Goal: Task Accomplishment & Management: Complete application form

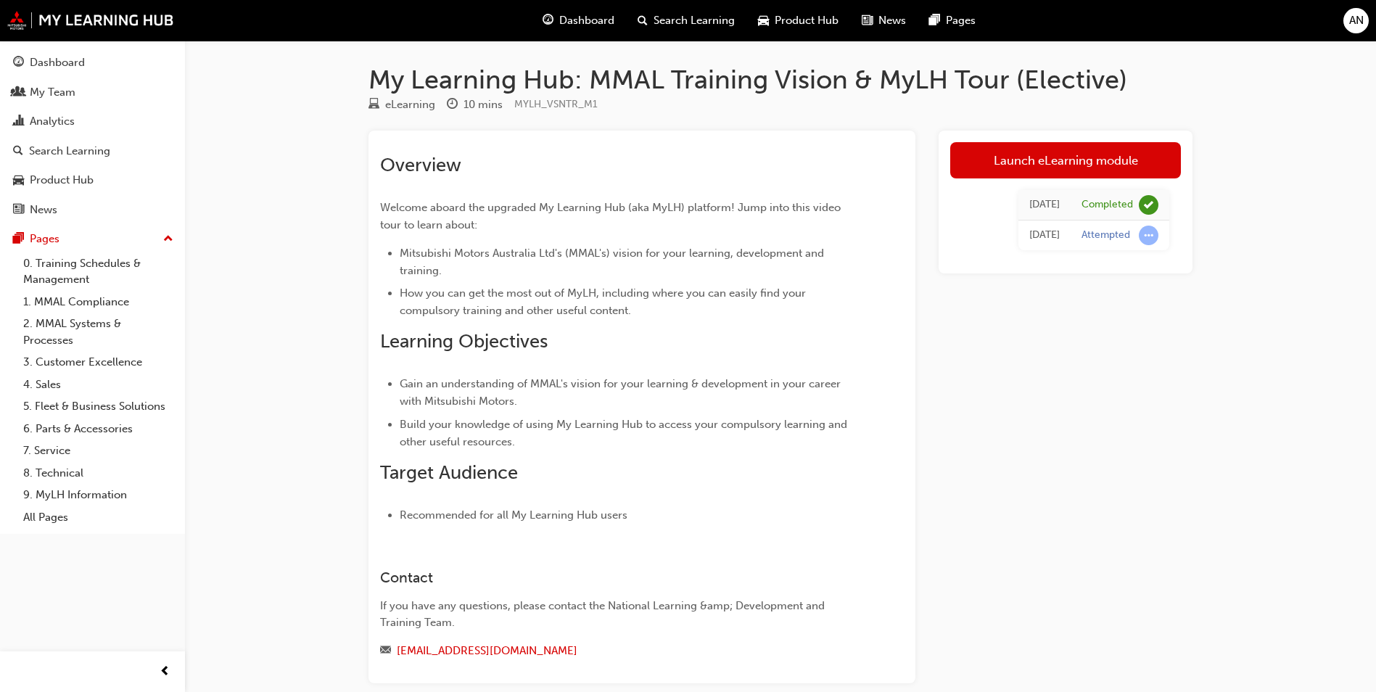
click at [1353, 30] on div "AN" at bounding box center [1356, 20] width 25 height 25
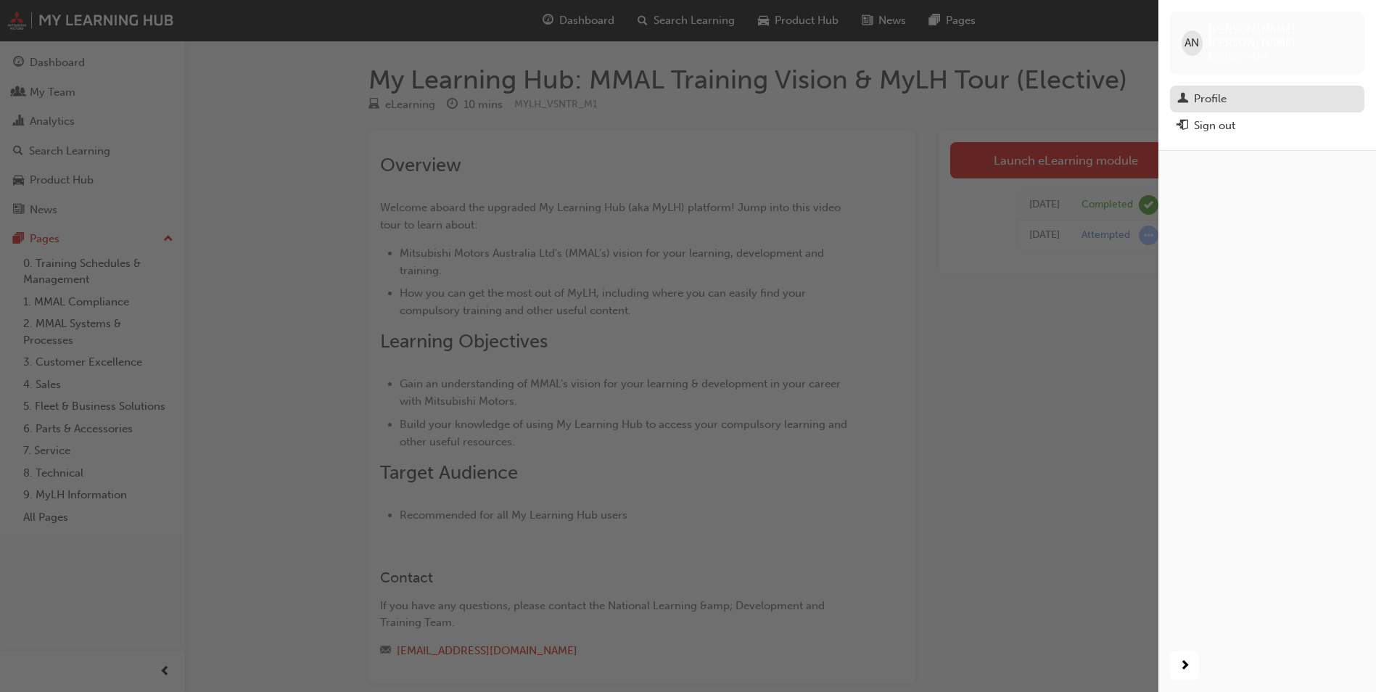
click at [1244, 90] on div "Profile" at bounding box center [1268, 99] width 180 height 18
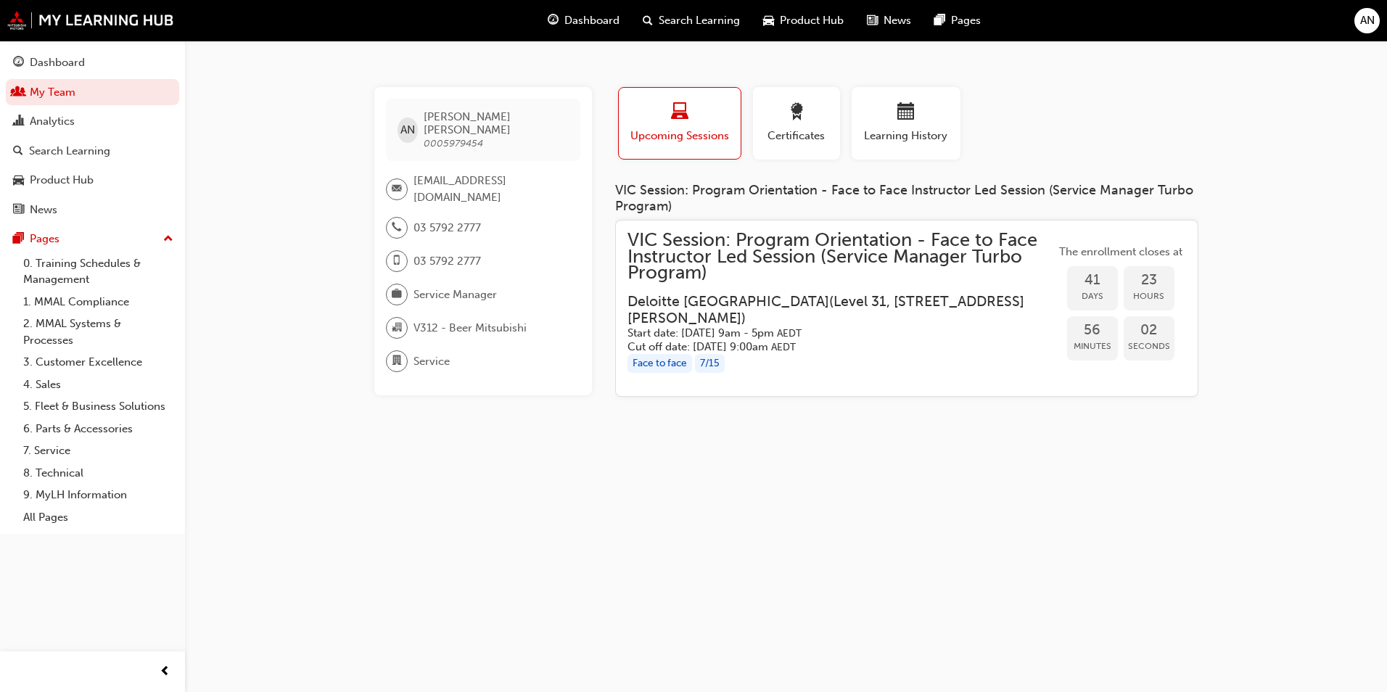
click at [1374, 16] on div "AN" at bounding box center [1367, 20] width 25 height 25
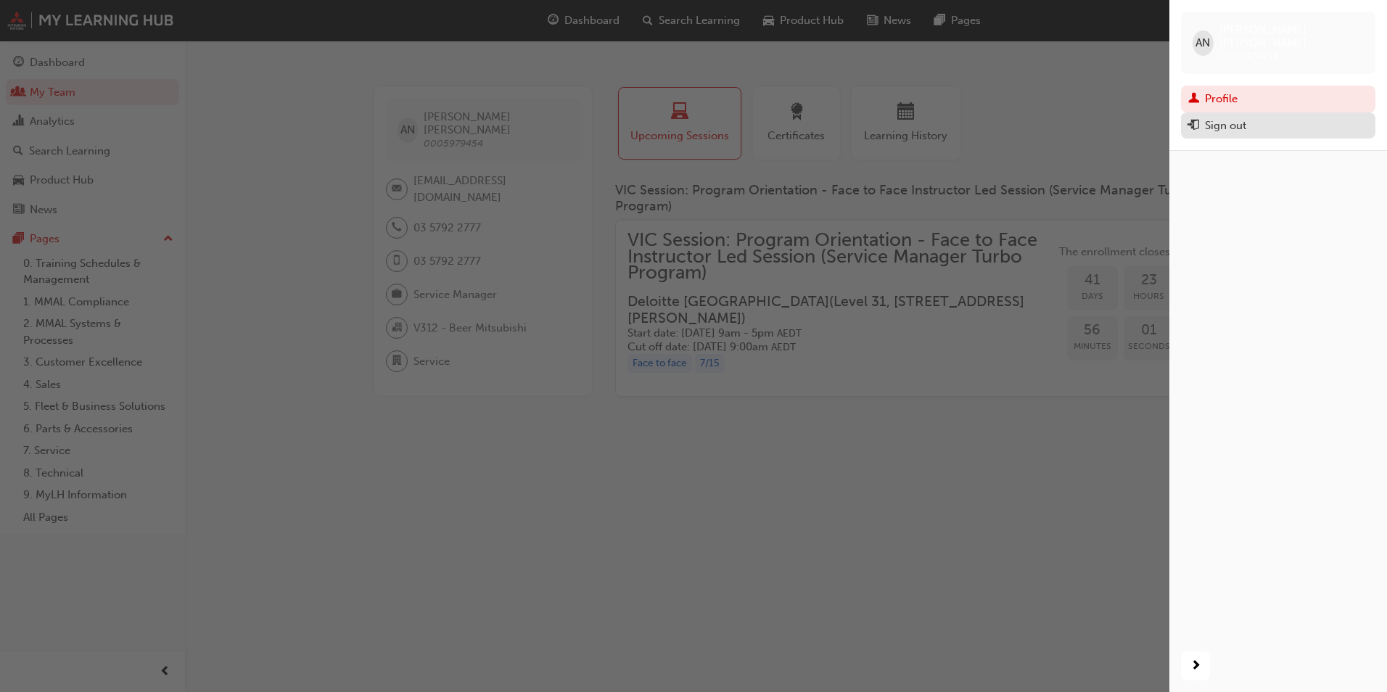
click at [1231, 118] on div "Sign out" at bounding box center [1225, 126] width 41 height 17
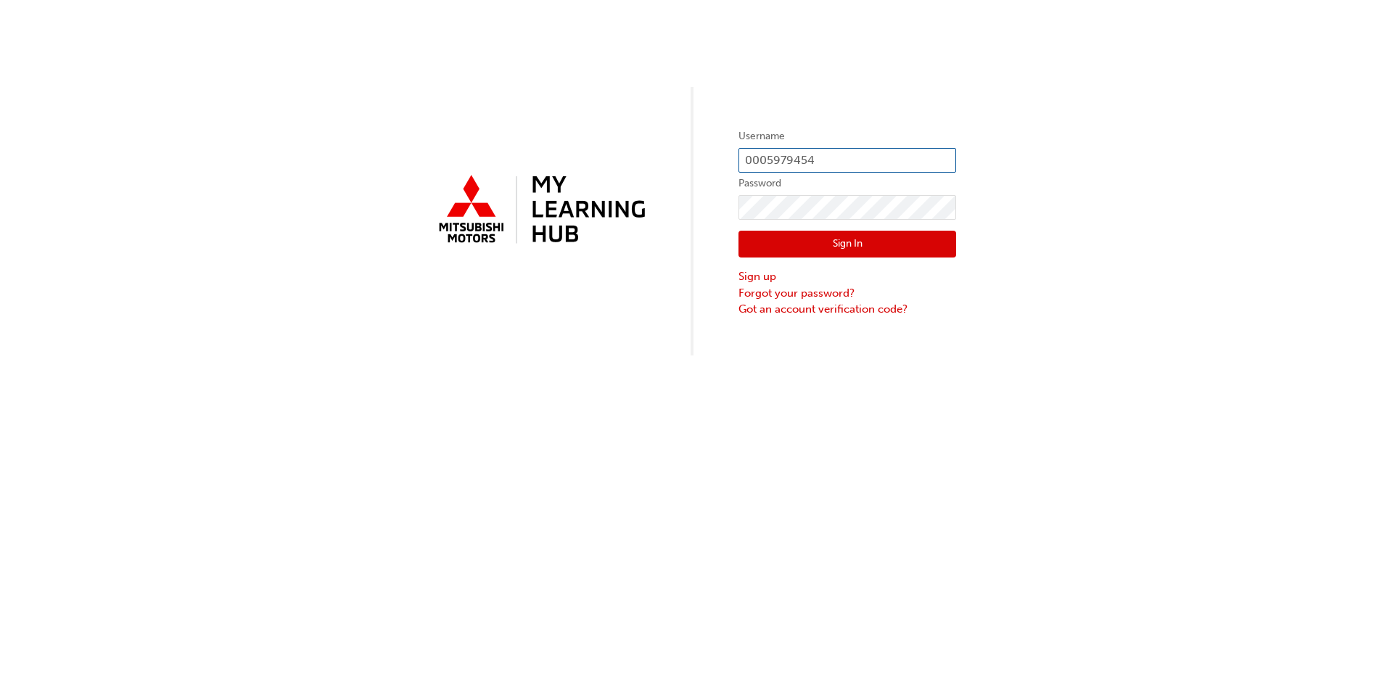
click at [794, 165] on input "0005979454" at bounding box center [848, 160] width 218 height 25
drag, startPoint x: 767, startPoint y: 160, endPoint x: 826, endPoint y: 161, distance: 58.8
click at [826, 161] on input "0005979454" at bounding box center [848, 160] width 218 height 25
click at [1179, 359] on div "Username 000 Password Sign In Sign up Forgot your password? Got an account veri…" at bounding box center [693, 346] width 1387 height 692
click at [786, 160] on input "000" at bounding box center [848, 160] width 218 height 25
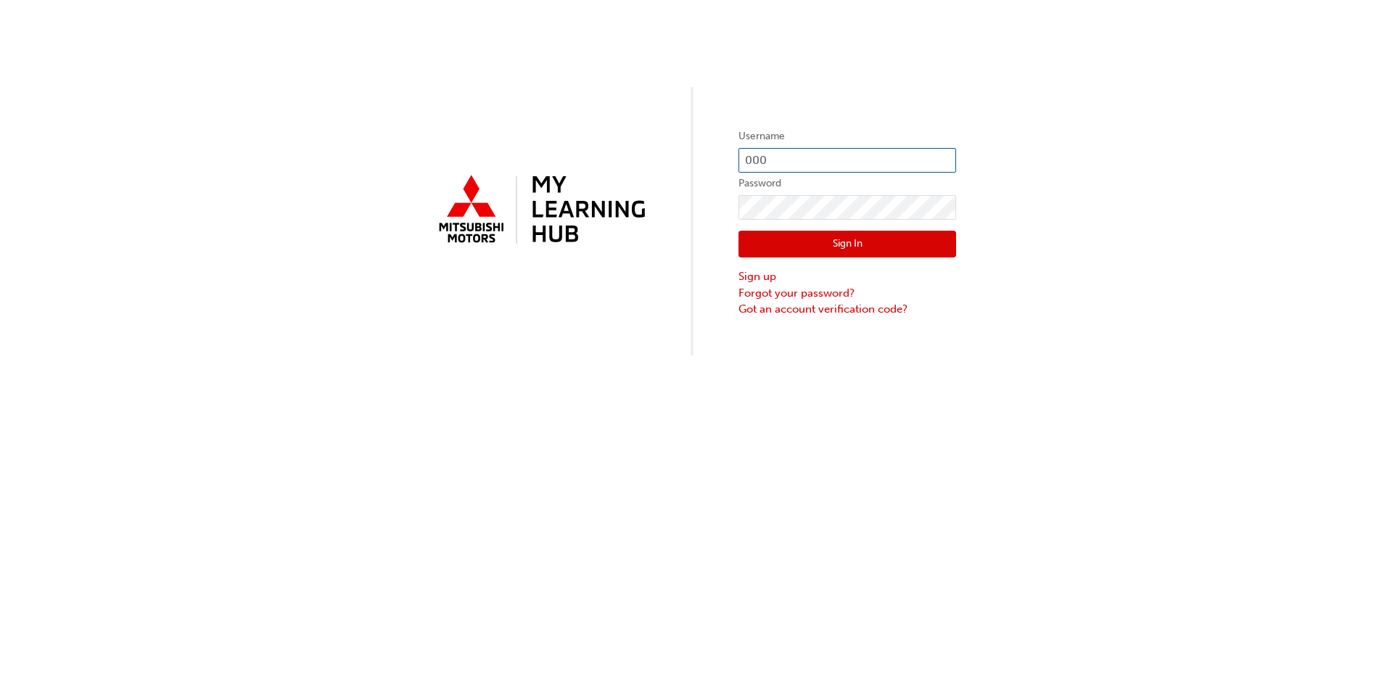
paste input "5995815"
type input "0005995815"
click at [708, 206] on div "Username 0005995815 Password Sign In Sign up Forgot your password? Got an accou…" at bounding box center [693, 178] width 1387 height 356
click button "Sign In" at bounding box center [848, 245] width 218 height 28
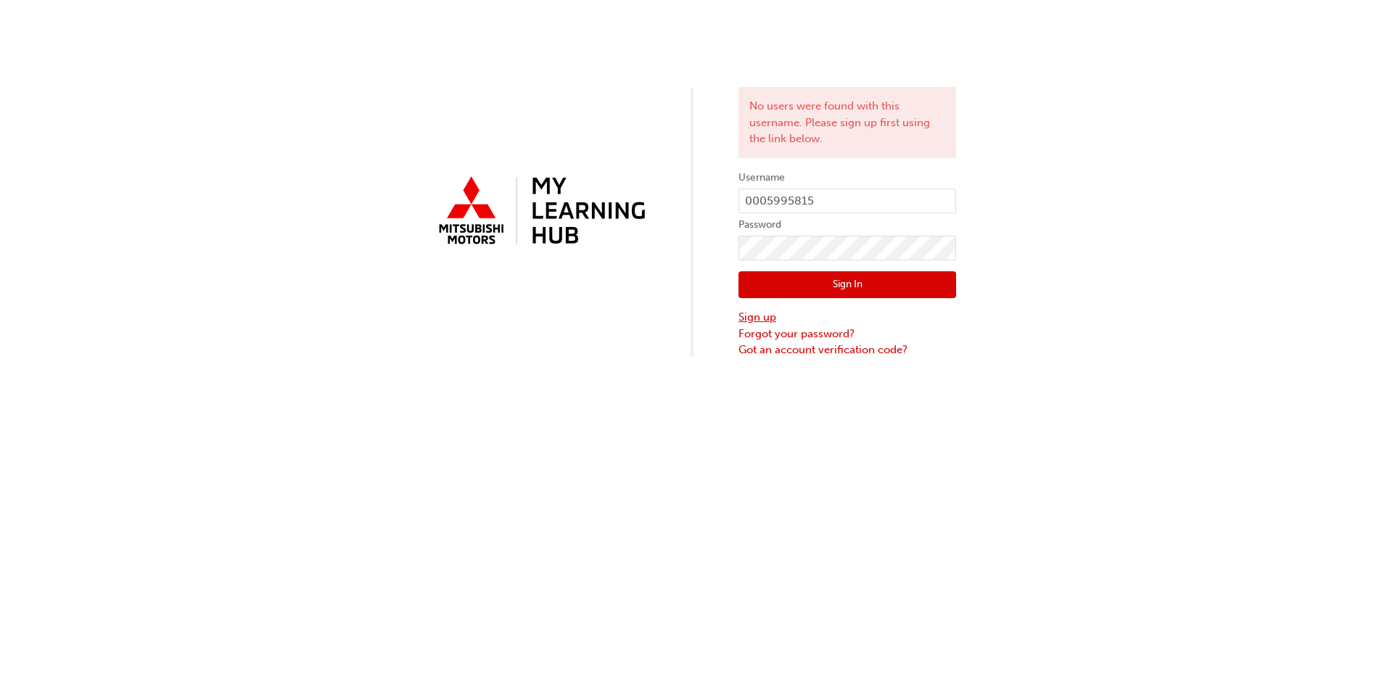
click at [757, 313] on link "Sign up" at bounding box center [848, 317] width 218 height 17
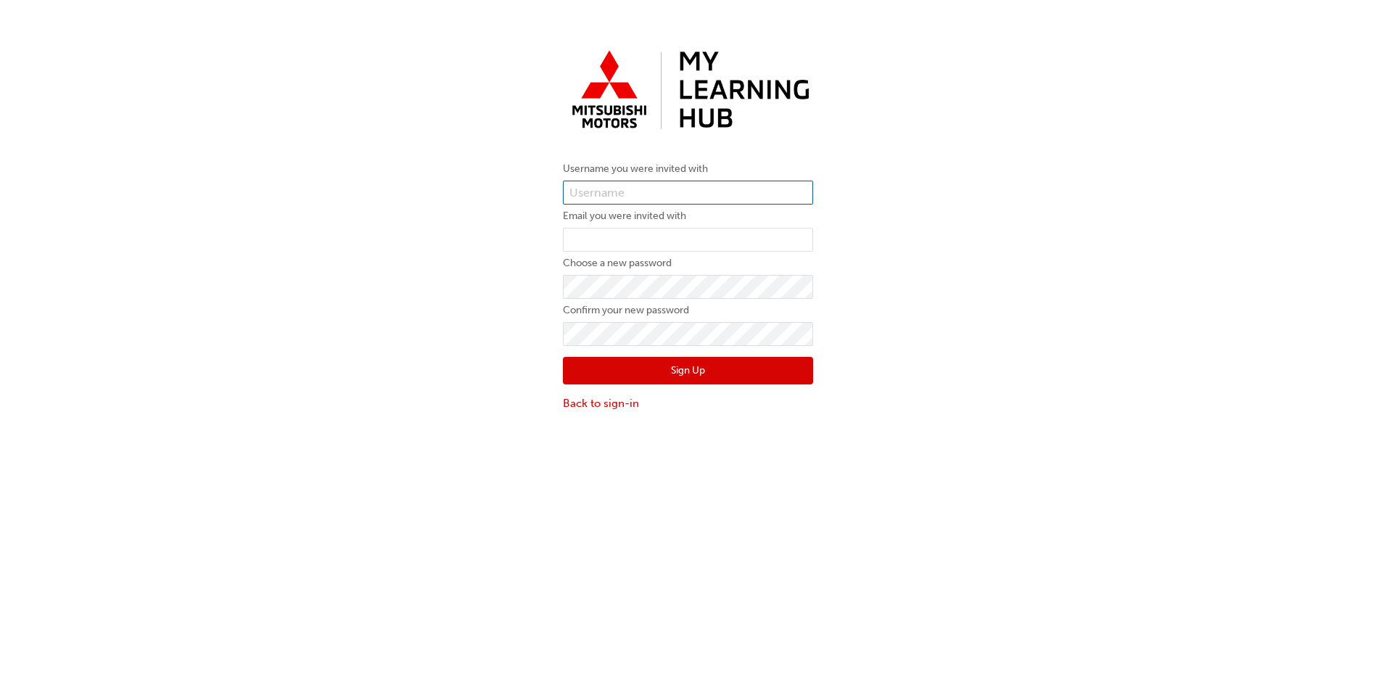
type input "0005979454"
click at [652, 243] on input "email" at bounding box center [688, 240] width 250 height 25
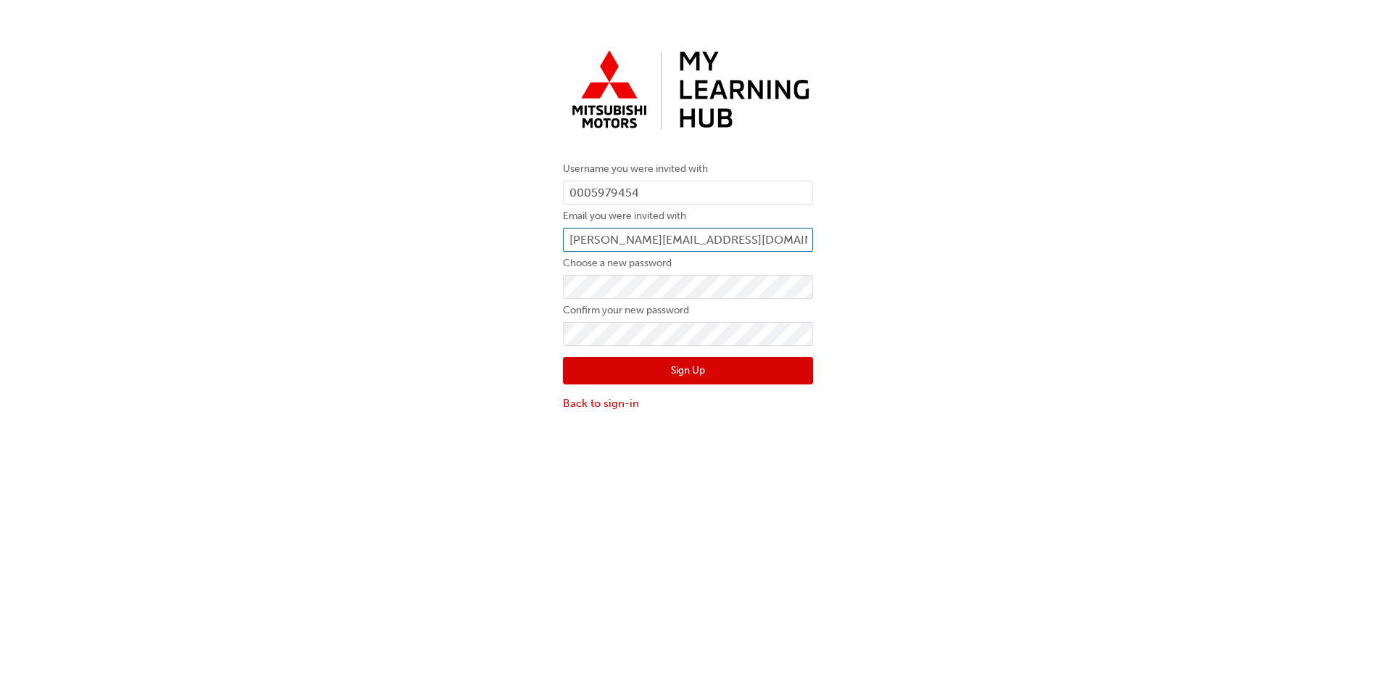
type input "[PERSON_NAME][EMAIL_ADDRESS][DOMAIN_NAME]"
click at [555, 292] on div "Username you were invited with 0005979454 Email you were invited with [PERSON_N…" at bounding box center [688, 228] width 272 height 390
click at [495, 293] on div "Username you were invited with 0005979454 Email you were invited with [PERSON_N…" at bounding box center [688, 228] width 1376 height 390
click button "Sign Up" at bounding box center [688, 371] width 250 height 28
type input "0005979454"
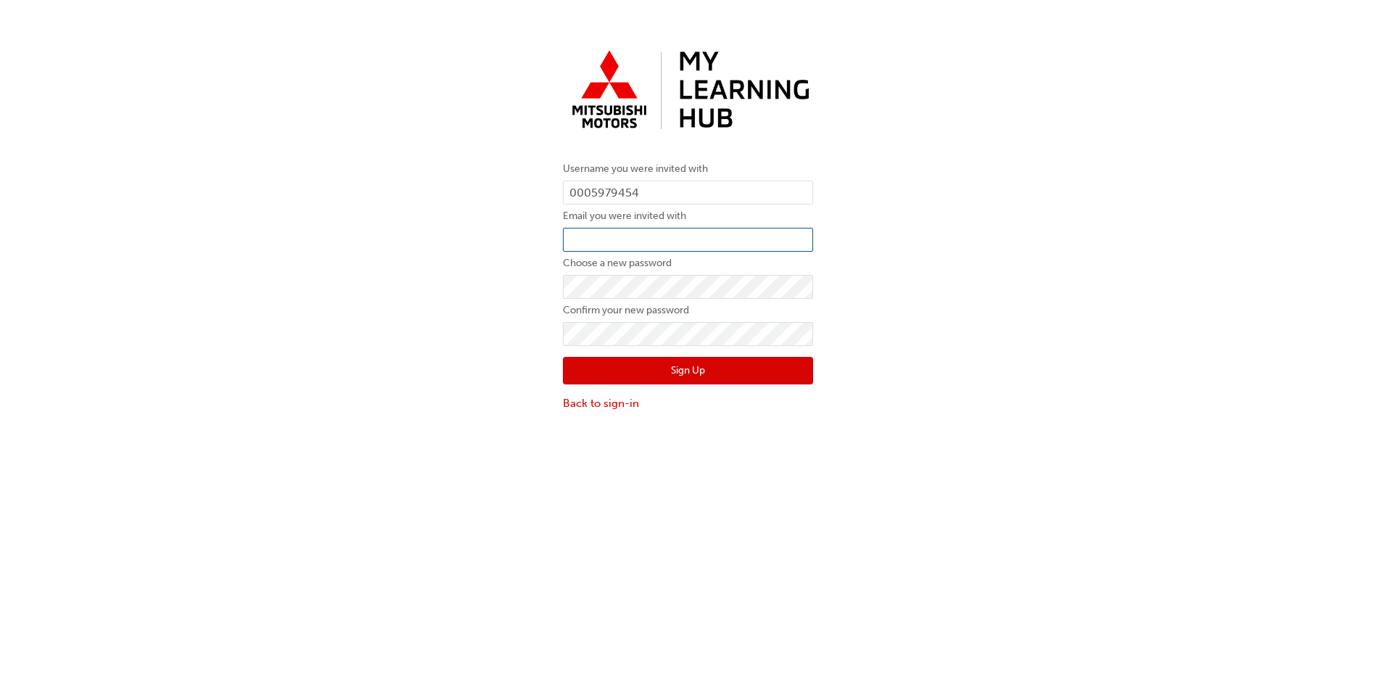
click at [640, 237] on input "email" at bounding box center [688, 240] width 250 height 25
type input "[PERSON_NAME][EMAIL_ADDRESS][DOMAIN_NAME]"
click at [604, 196] on input "0005979454" at bounding box center [688, 193] width 250 height 25
drag, startPoint x: 593, startPoint y: 197, endPoint x: 731, endPoint y: 196, distance: 137.9
click at [731, 196] on input "0005979454" at bounding box center [688, 193] width 250 height 25
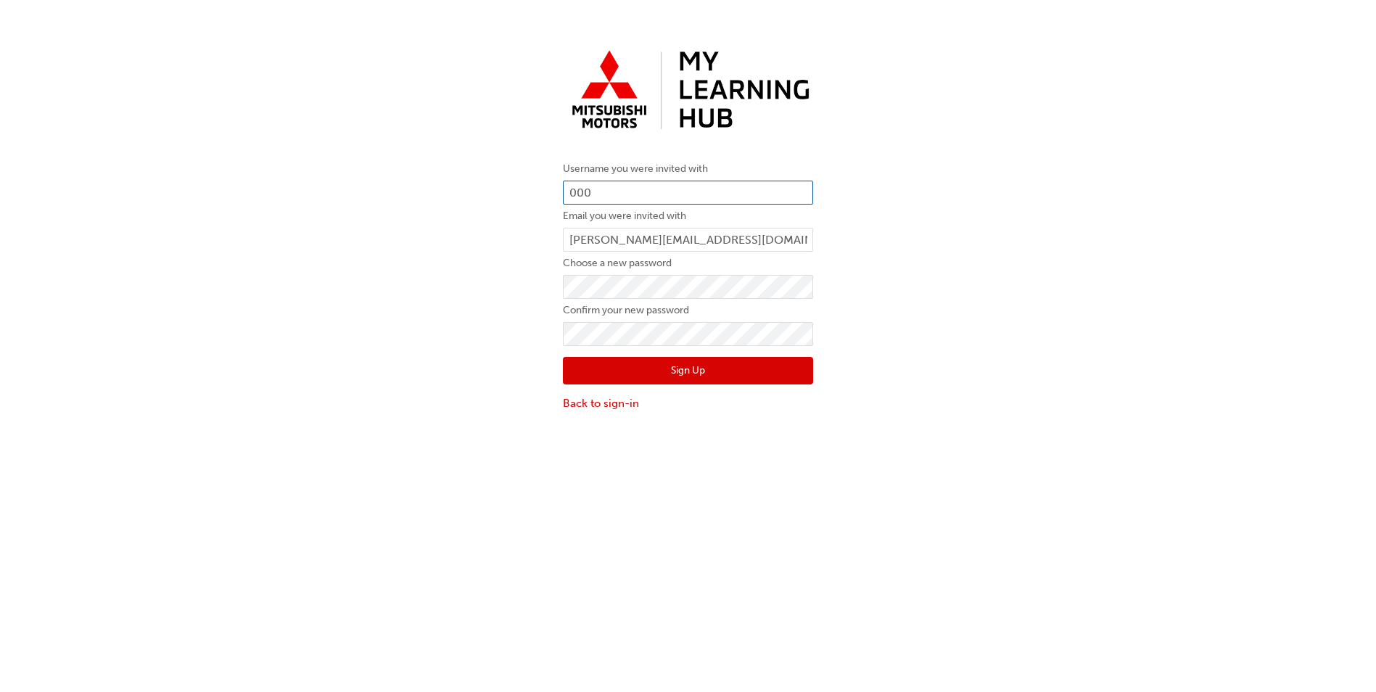
paste input "5995815"
type input "0005995815"
click at [886, 261] on div "Username you were invited with 0005995815 Email you were invited with erin@beer…" at bounding box center [688, 228] width 1376 height 390
click at [684, 374] on button "Sign Up" at bounding box center [688, 371] width 250 height 28
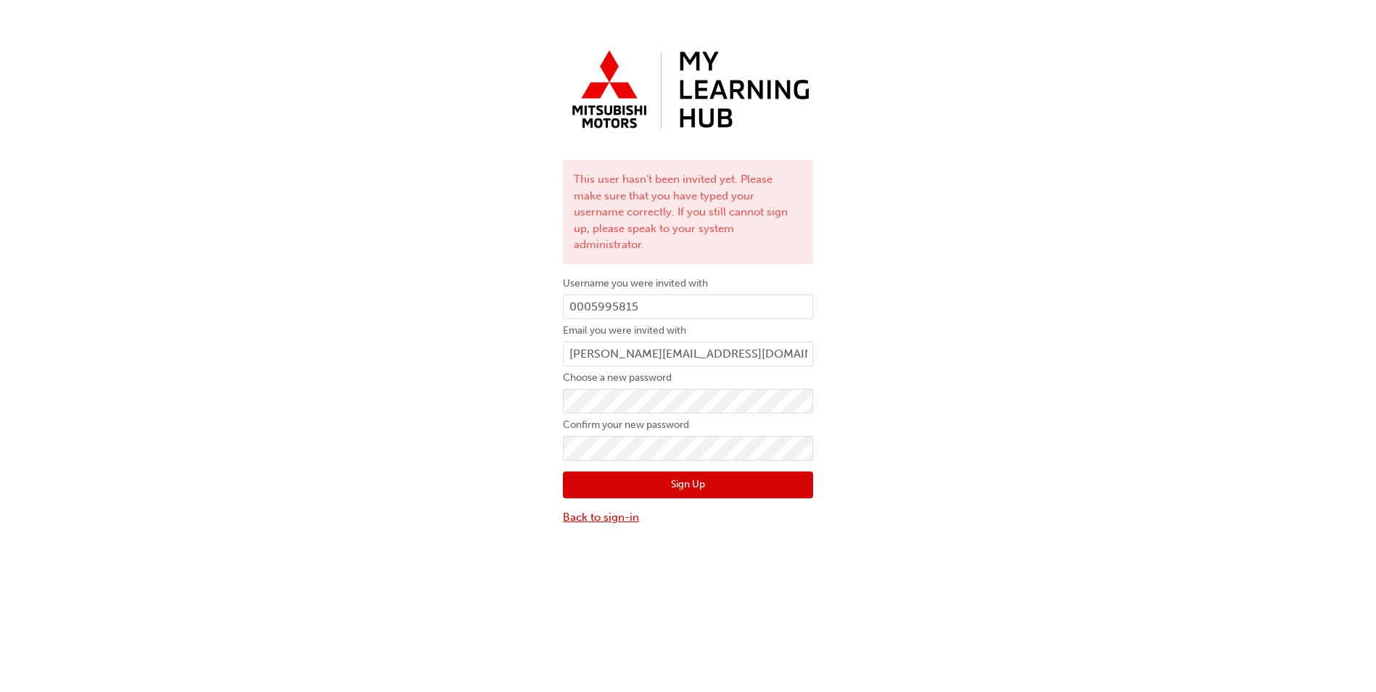
click at [626, 509] on link "Back to sign-in" at bounding box center [688, 517] width 250 height 17
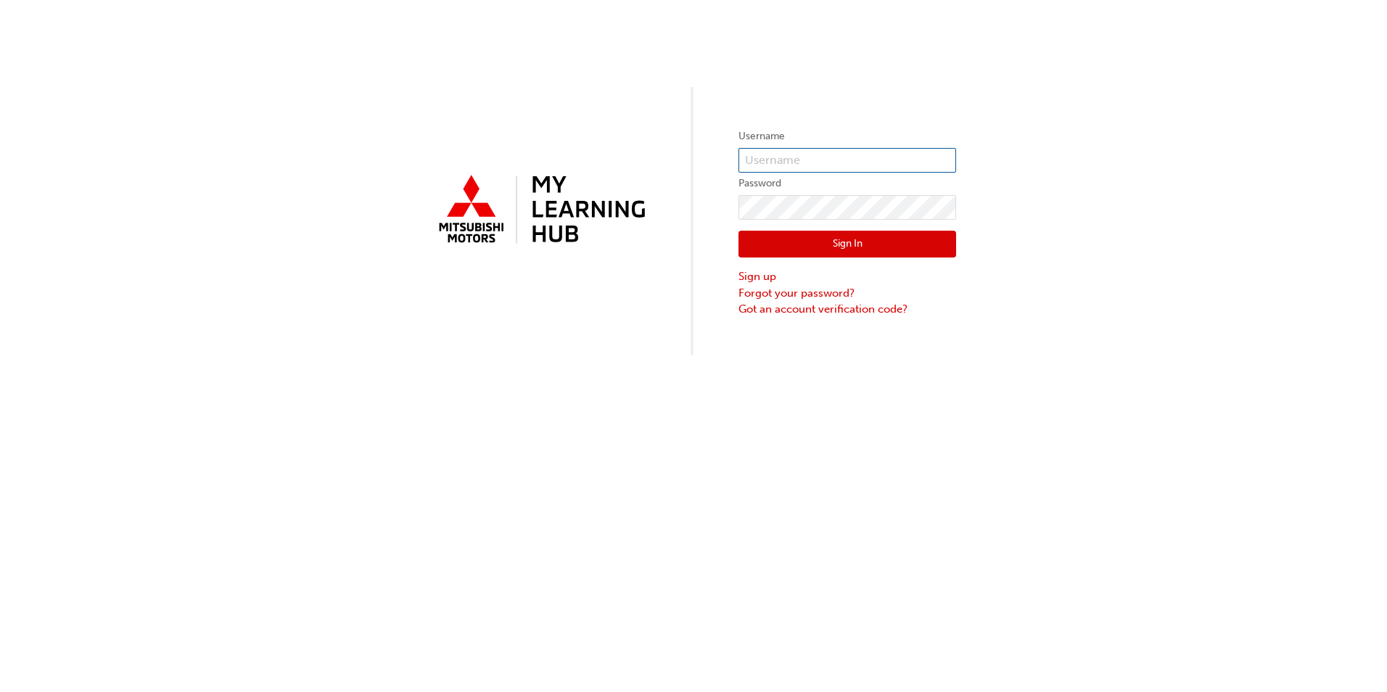
type input "0005979454"
click at [812, 313] on link "Got an account verification code?" at bounding box center [848, 309] width 218 height 17
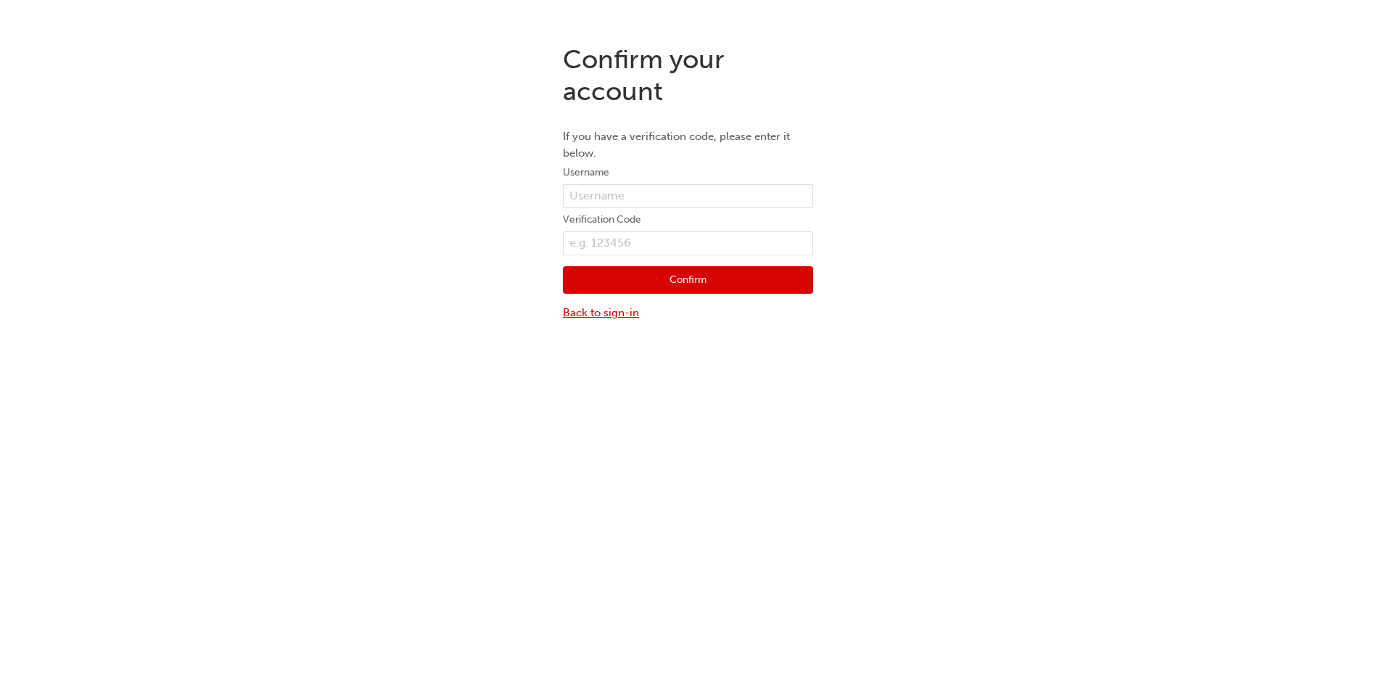
click at [625, 313] on link "Back to sign-in" at bounding box center [688, 313] width 250 height 17
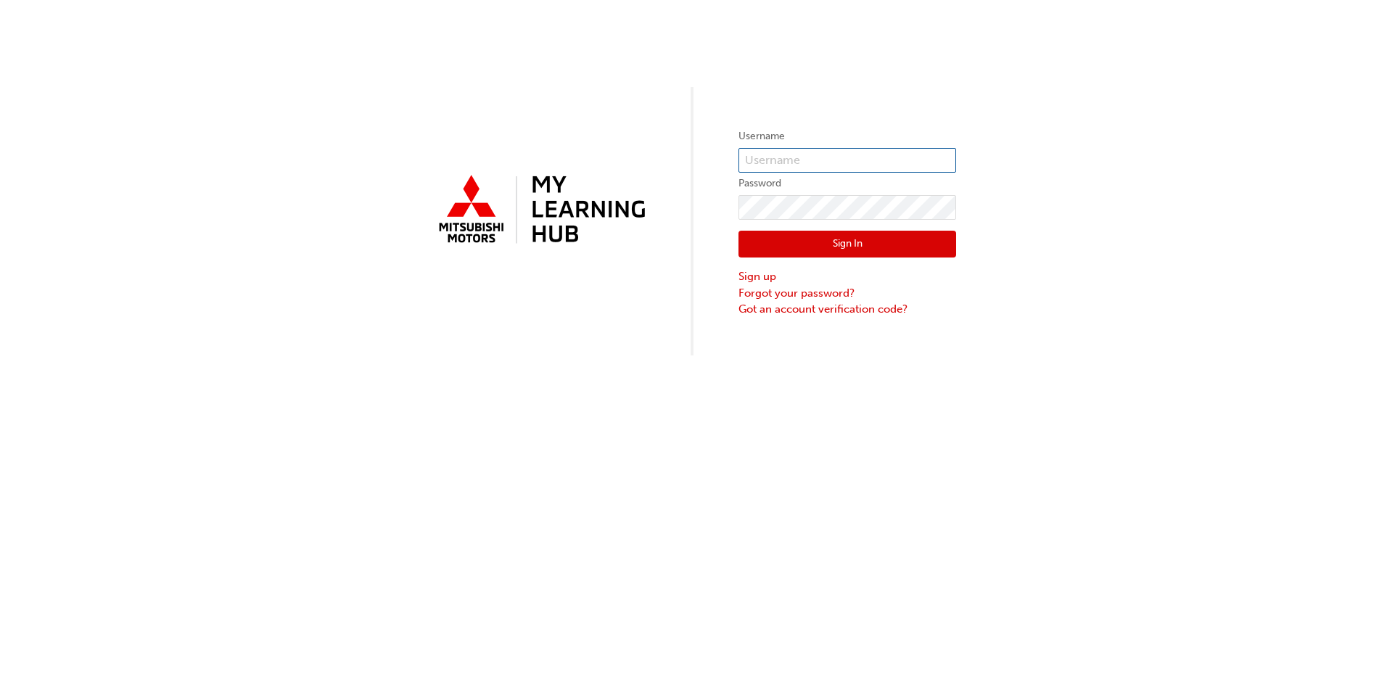
type input "0005979454"
